Goal: Transaction & Acquisition: Purchase product/service

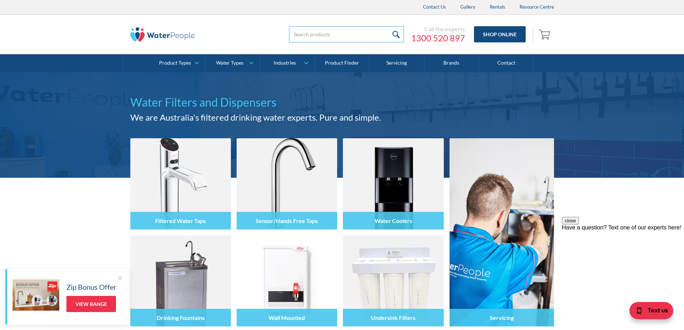
click at [316, 33] on input "search" at bounding box center [346, 34] width 115 height 16
type input "TAPOWCOLD"
click at [401, 37] on input "submit" at bounding box center [396, 34] width 15 height 16
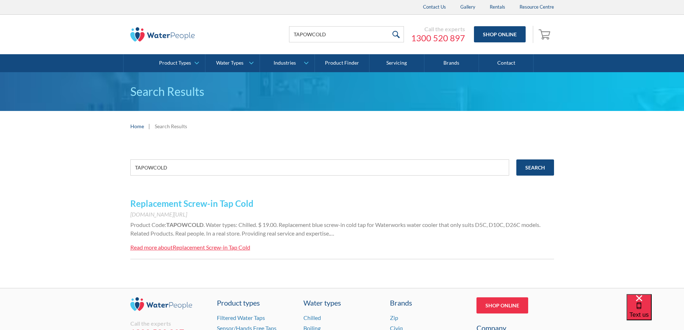
click at [237, 205] on link "Replacement Screw-in Tap Cold" at bounding box center [191, 203] width 123 height 10
